Goal: Task Accomplishment & Management: Use online tool/utility

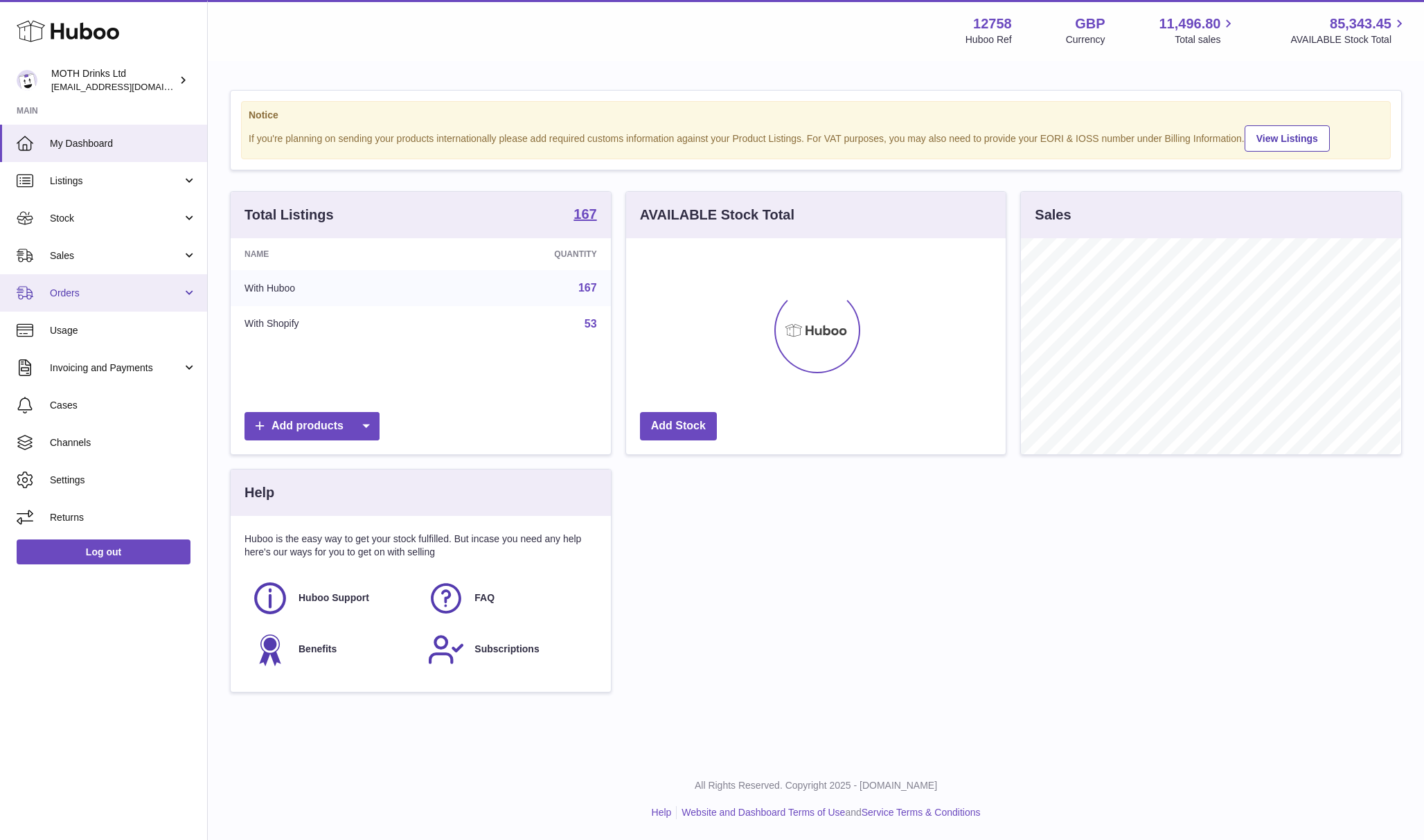
scroll to position [216, 379]
click at [81, 213] on span "Stock" at bounding box center [116, 219] width 132 height 14
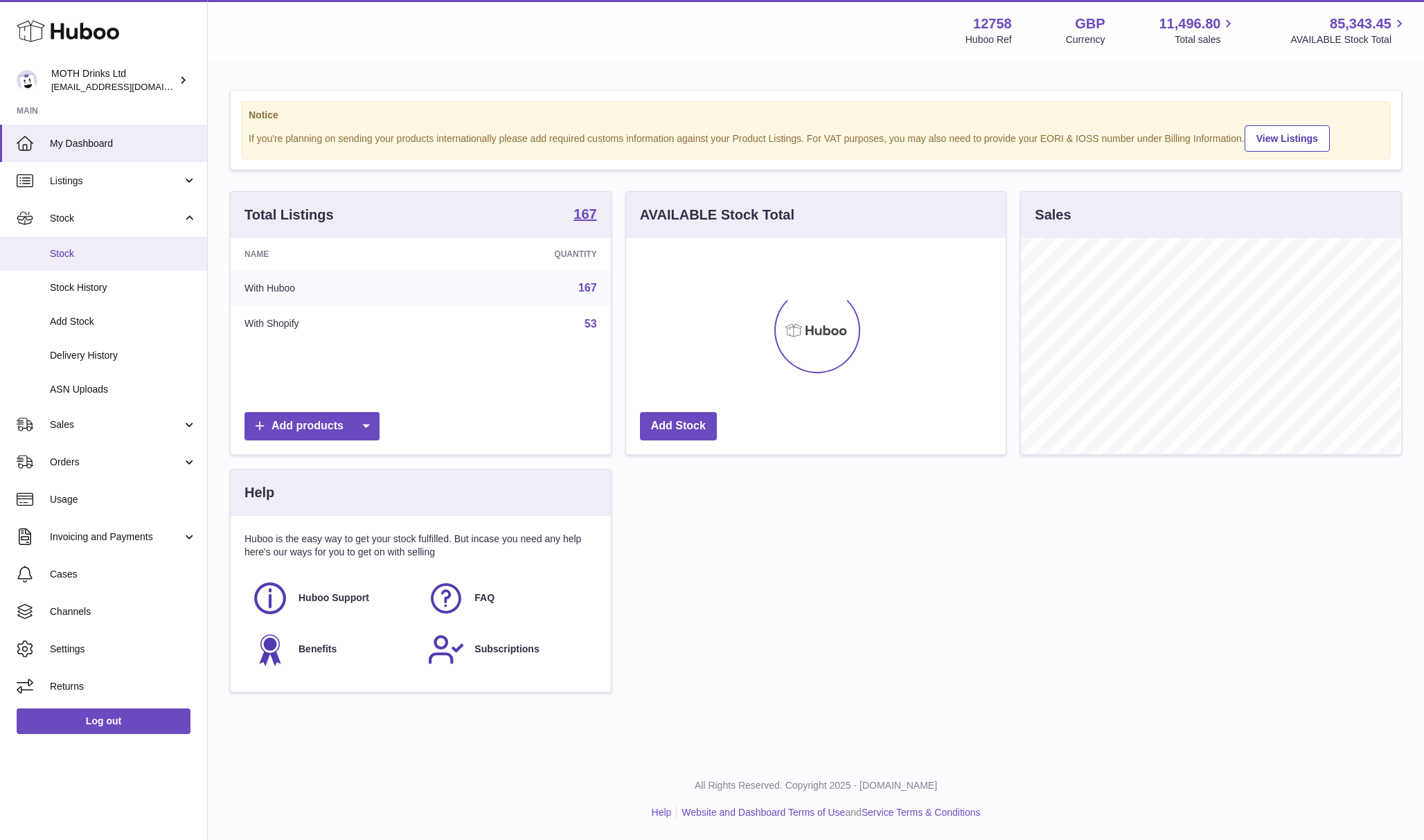
click at [103, 256] on span "Stock" at bounding box center [123, 254] width 147 height 14
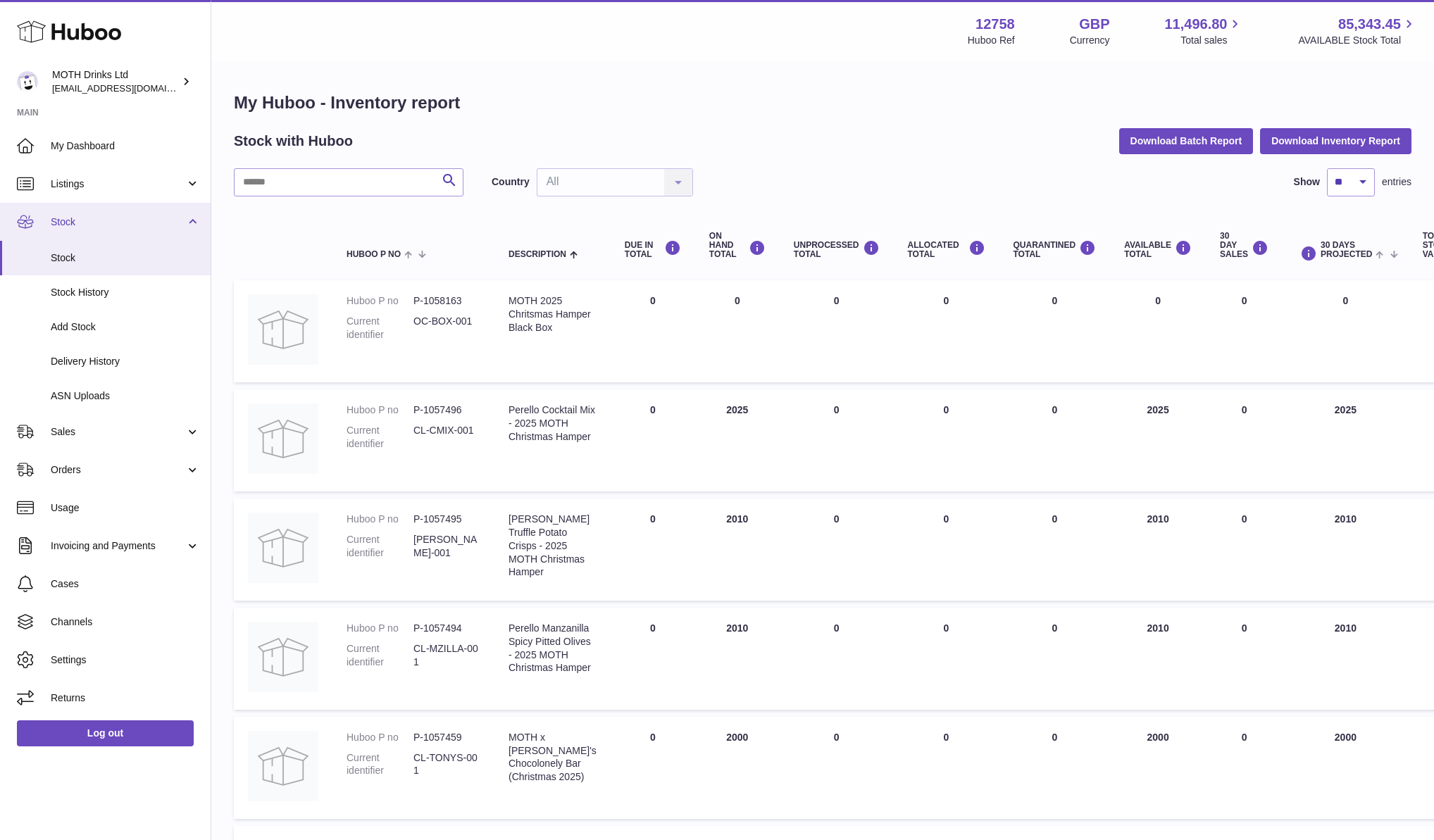
click at [93, 218] on span "Stock" at bounding box center [118, 223] width 134 height 14
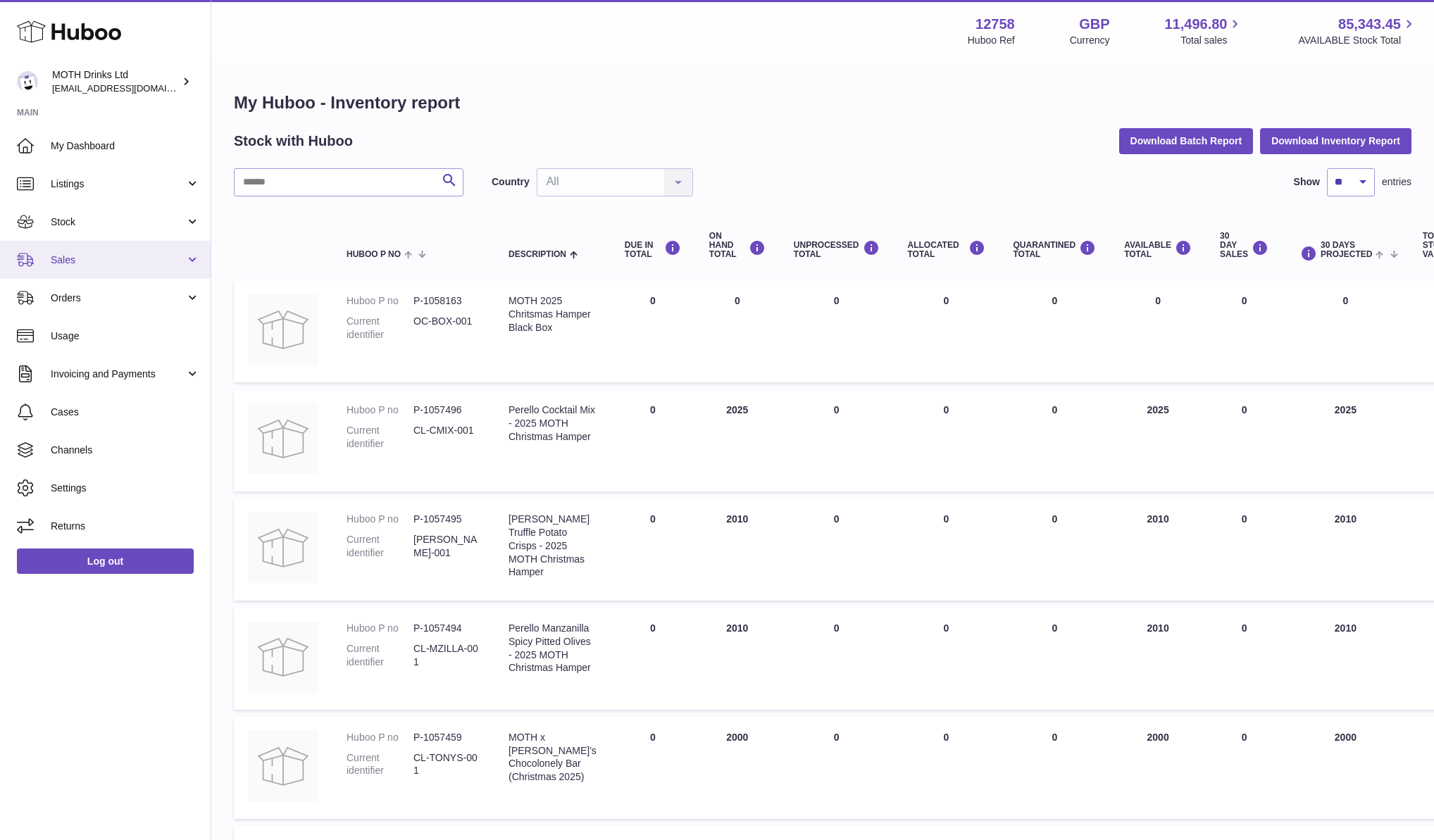
click at [100, 272] on link "Sales" at bounding box center [105, 259] width 211 height 38
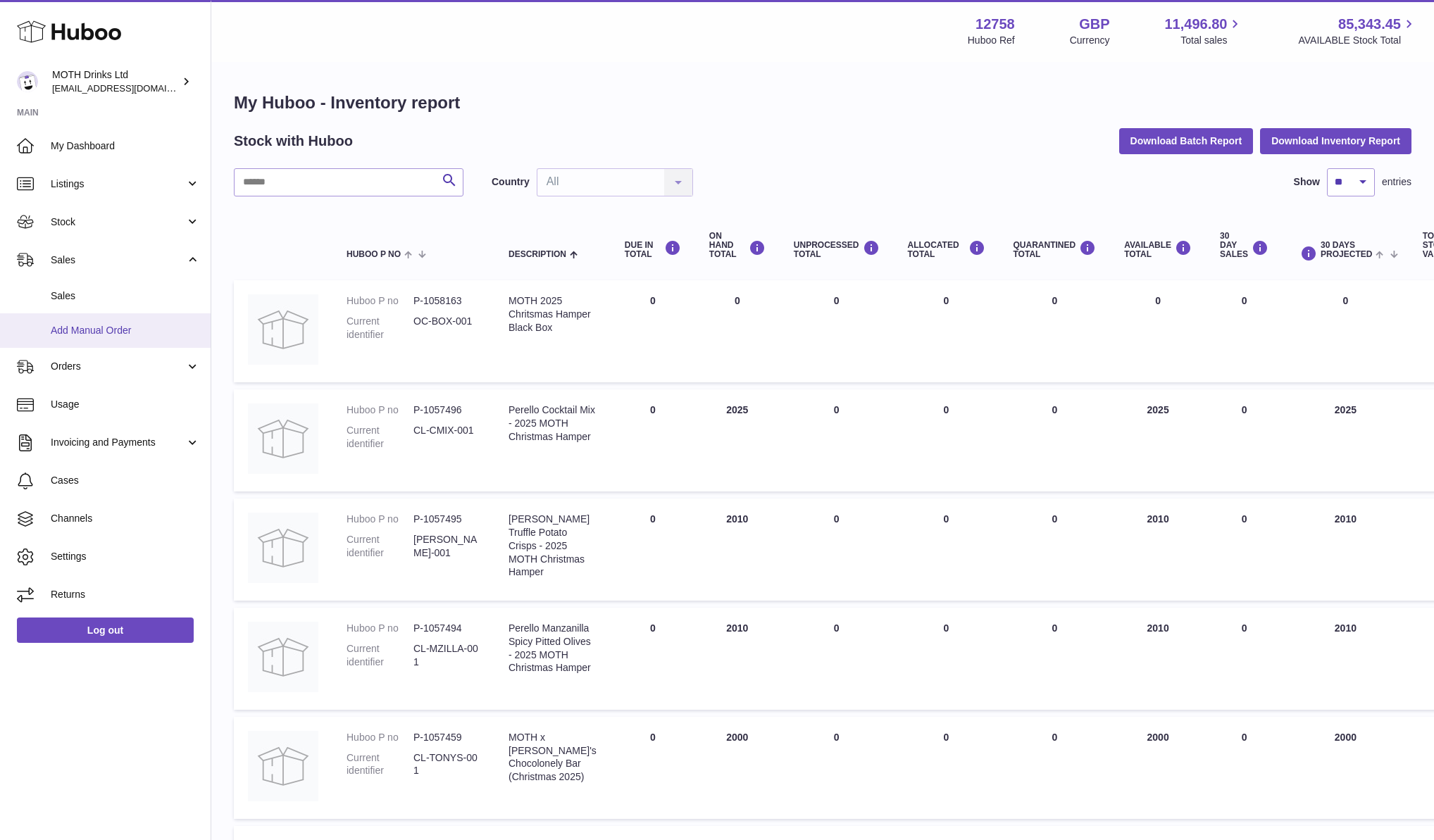
click at [96, 333] on span "Add Manual Order" at bounding box center [126, 331] width 149 height 14
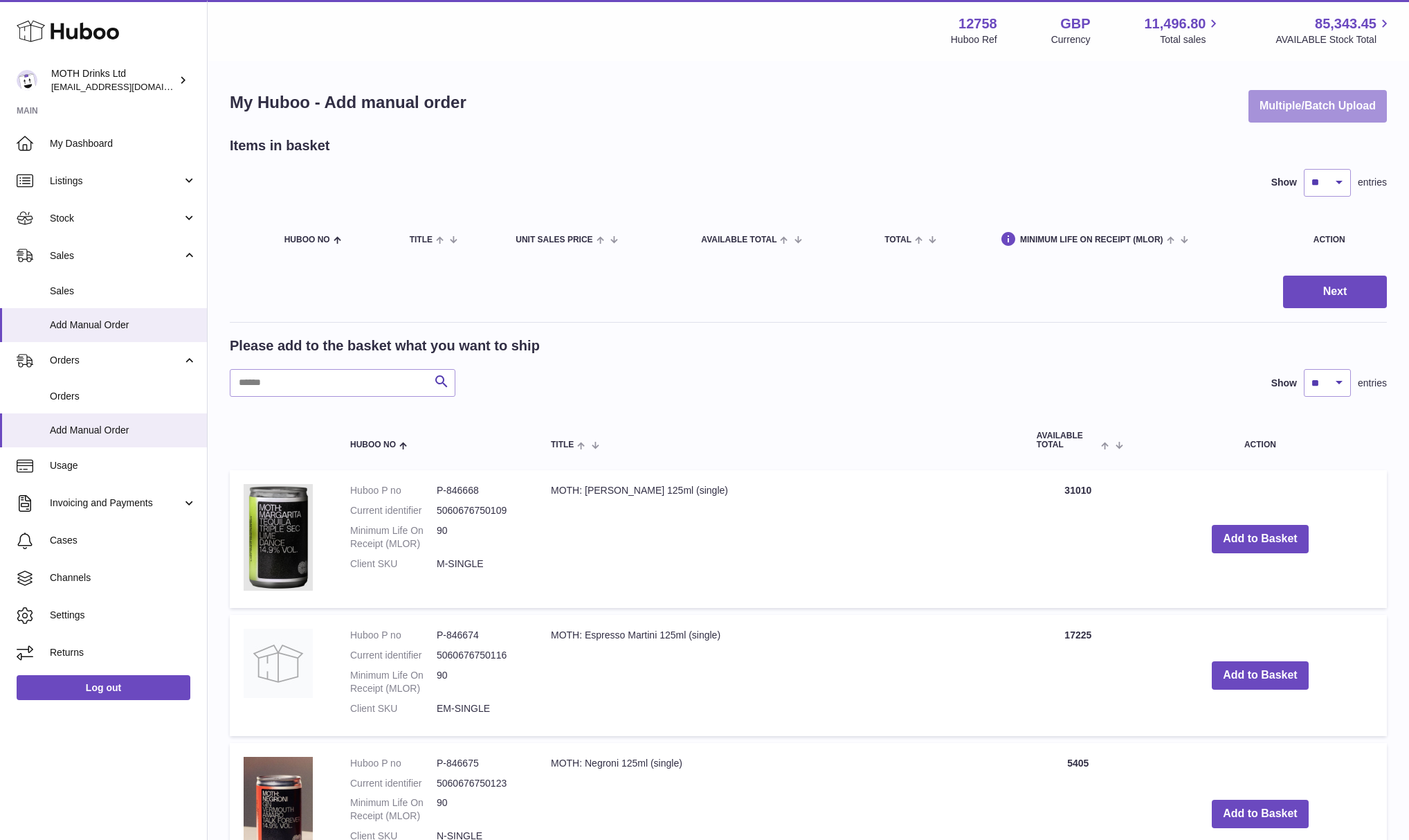
click at [1325, 117] on button "Multiple/Batch Upload" at bounding box center [1318, 106] width 139 height 33
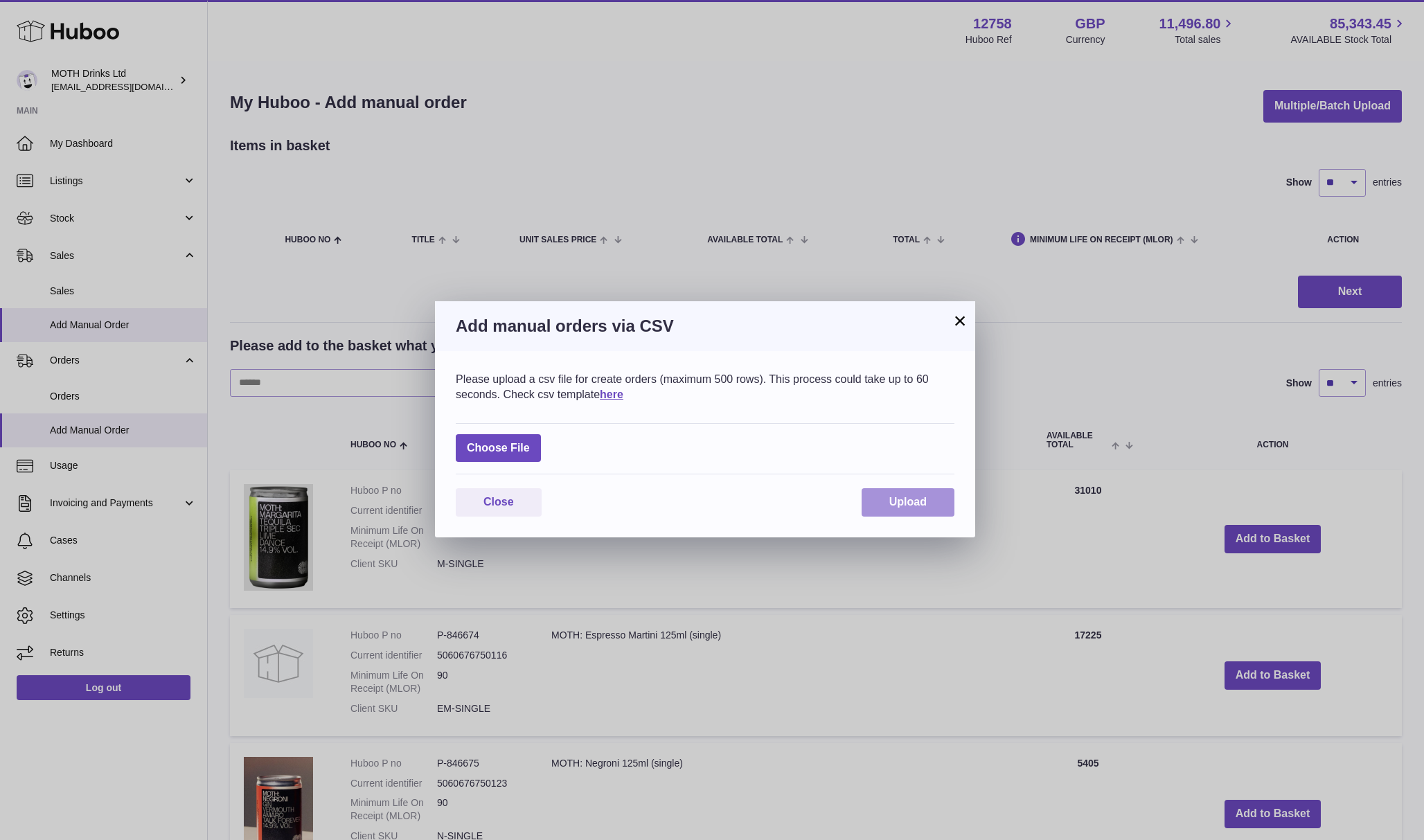
click at [934, 494] on button "Upload" at bounding box center [908, 501] width 93 height 28
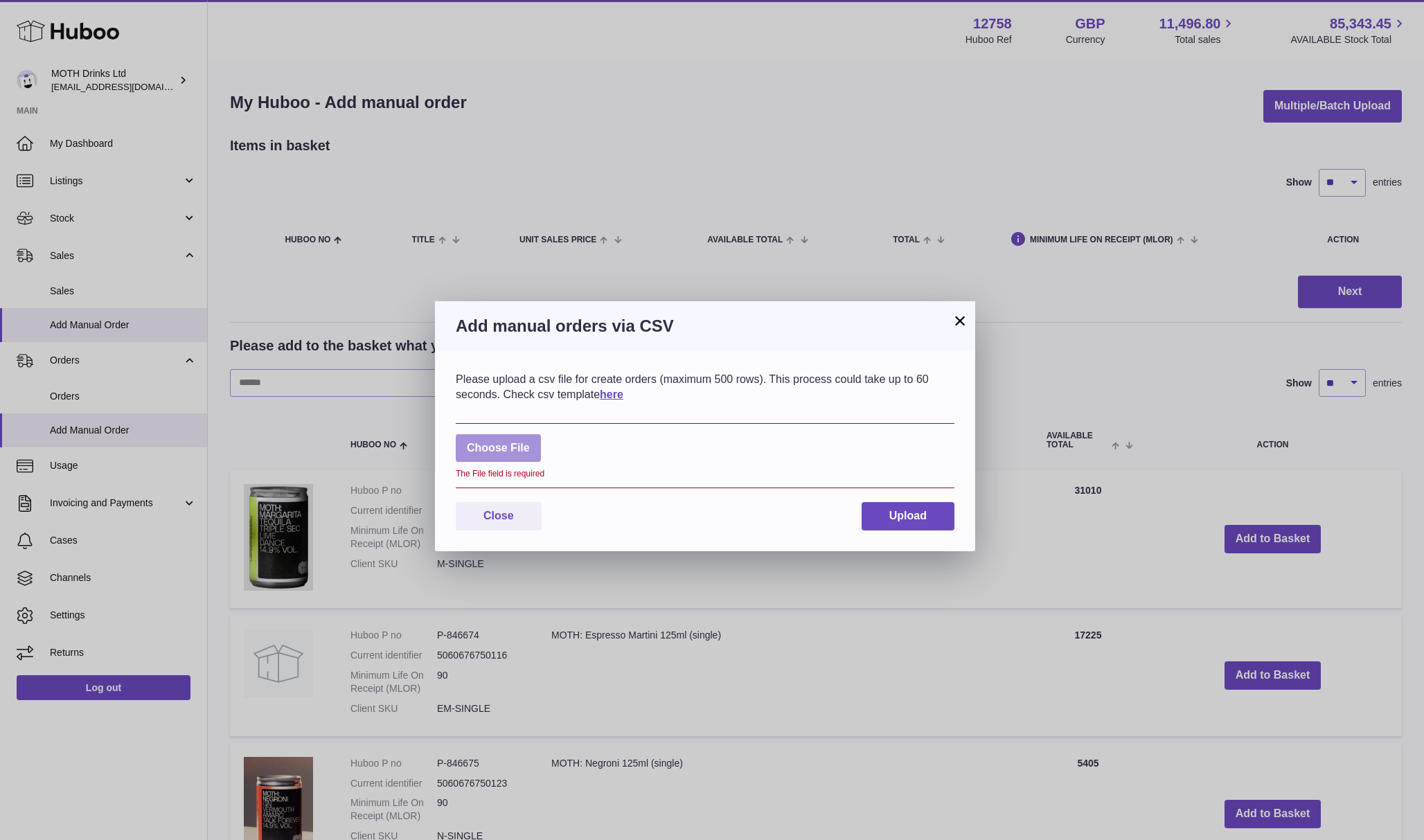
click at [490, 447] on label at bounding box center [498, 447] width 85 height 28
click at [530, 442] on input "file" at bounding box center [530, 441] width 1 height 1
type input "**********"
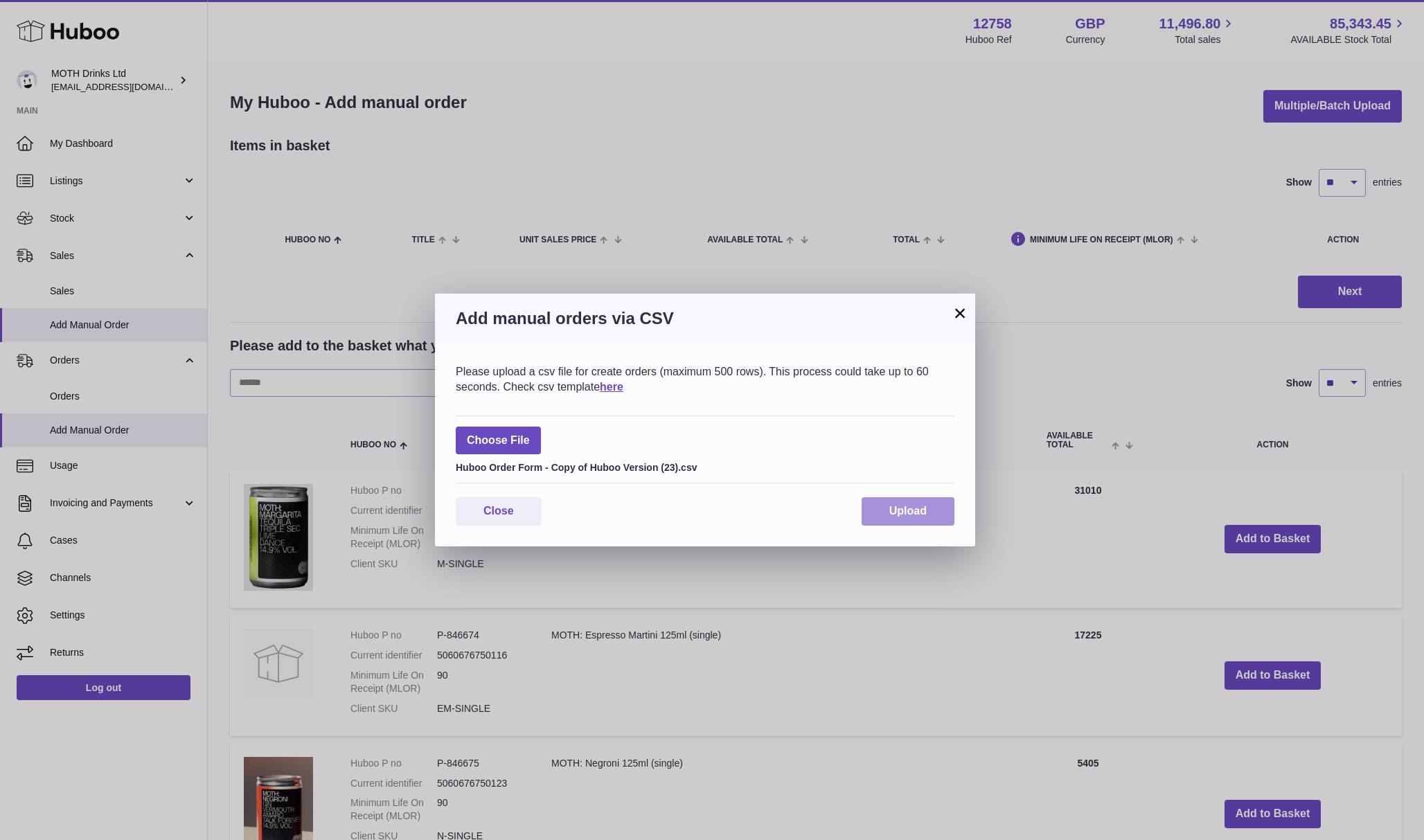
click at [900, 509] on span "Upload" at bounding box center [908, 510] width 38 height 12
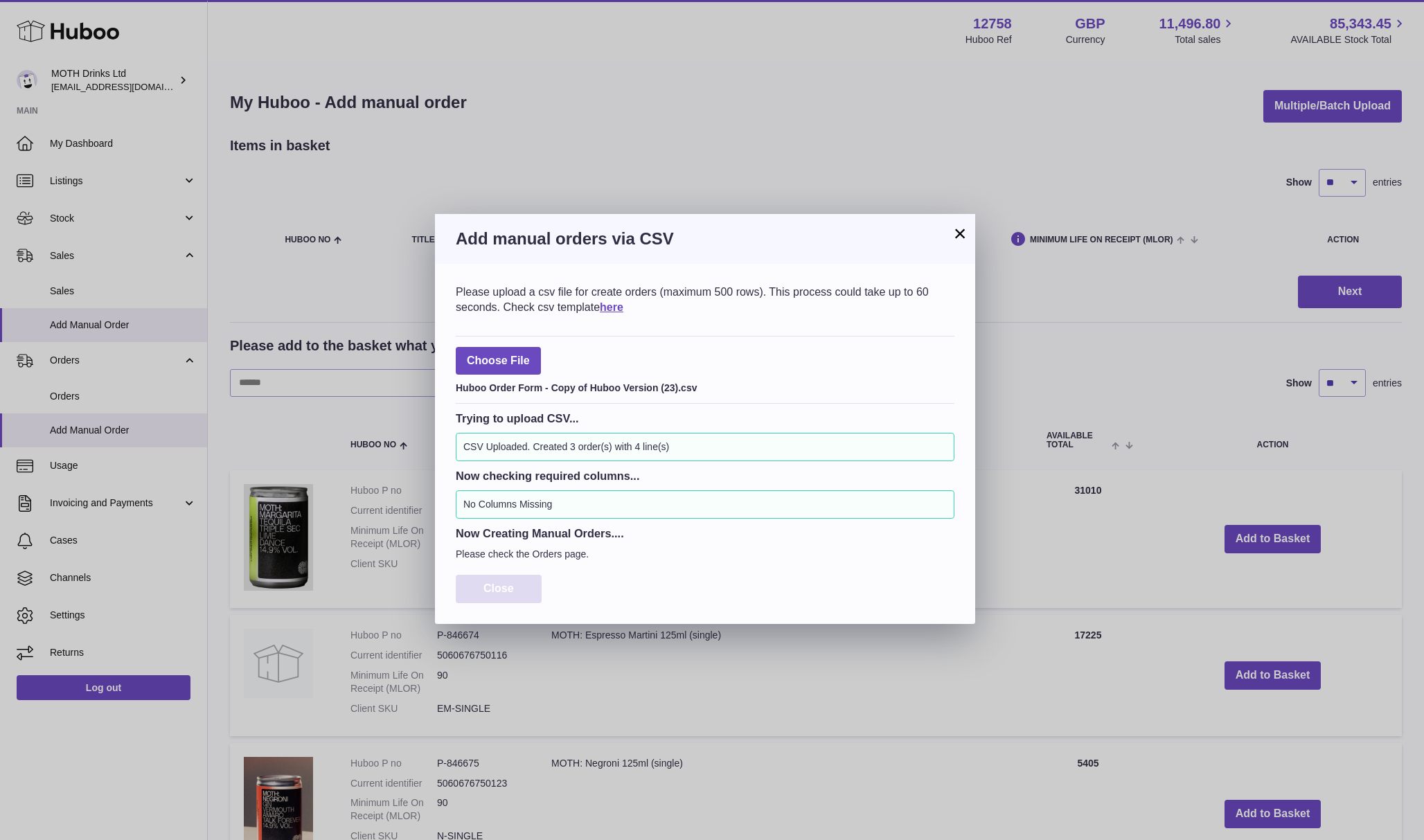
click at [533, 587] on button "Close" at bounding box center [498, 588] width 86 height 28
